Goal: Task Accomplishment & Management: Manage account settings

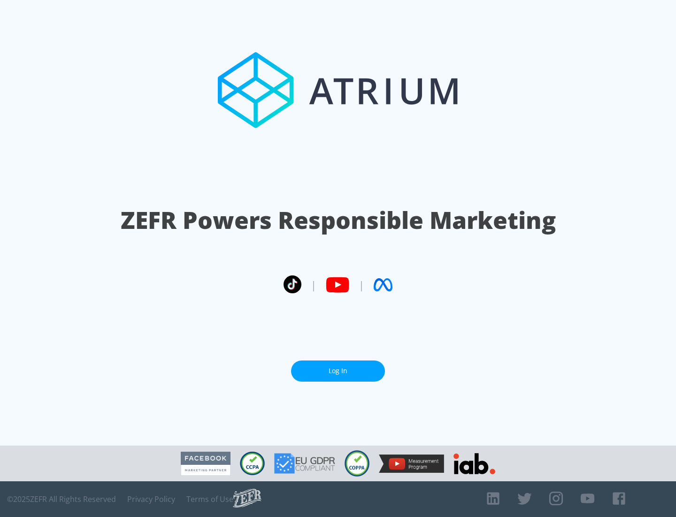
click at [338, 371] on link "Log In" at bounding box center [338, 370] width 94 height 21
